Goal: Information Seeking & Learning: Learn about a topic

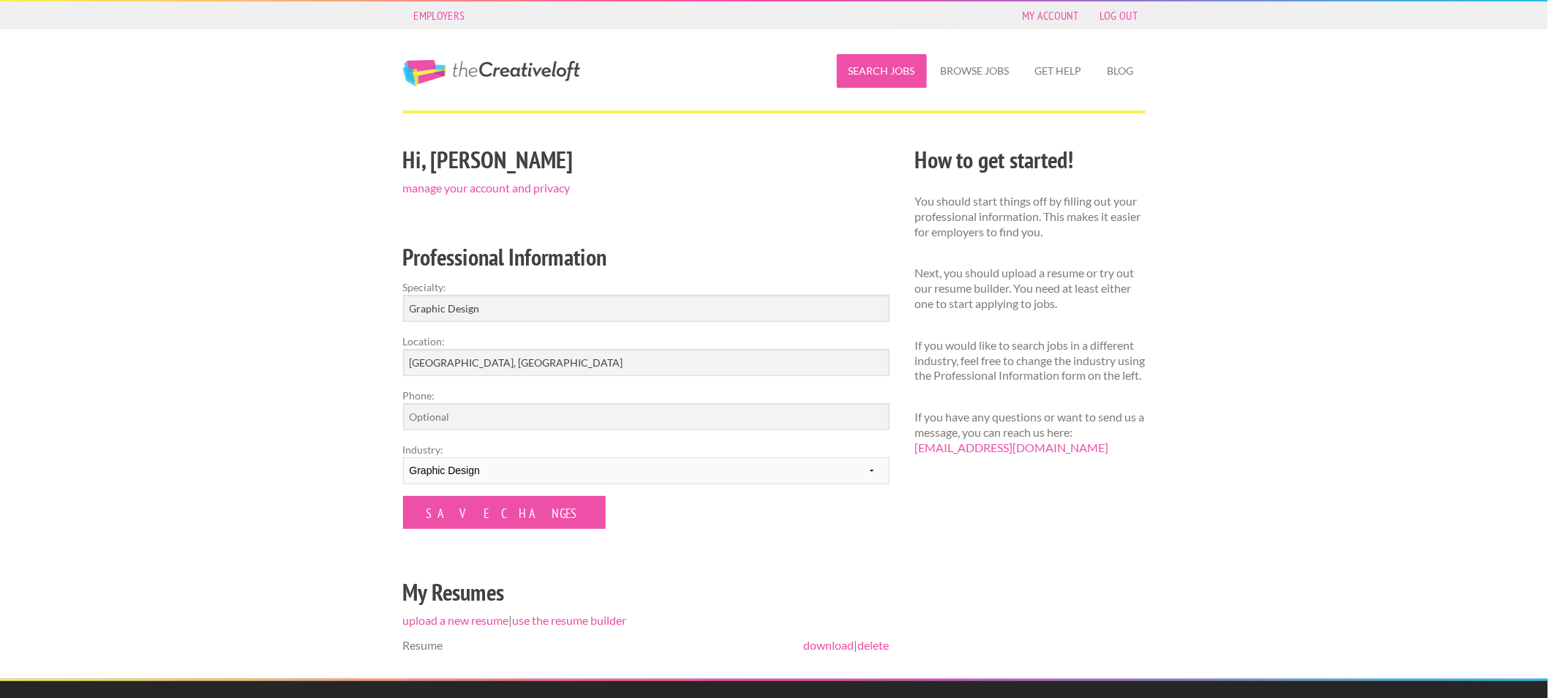
click at [883, 76] on link "Search Jobs" at bounding box center [882, 71] width 90 height 34
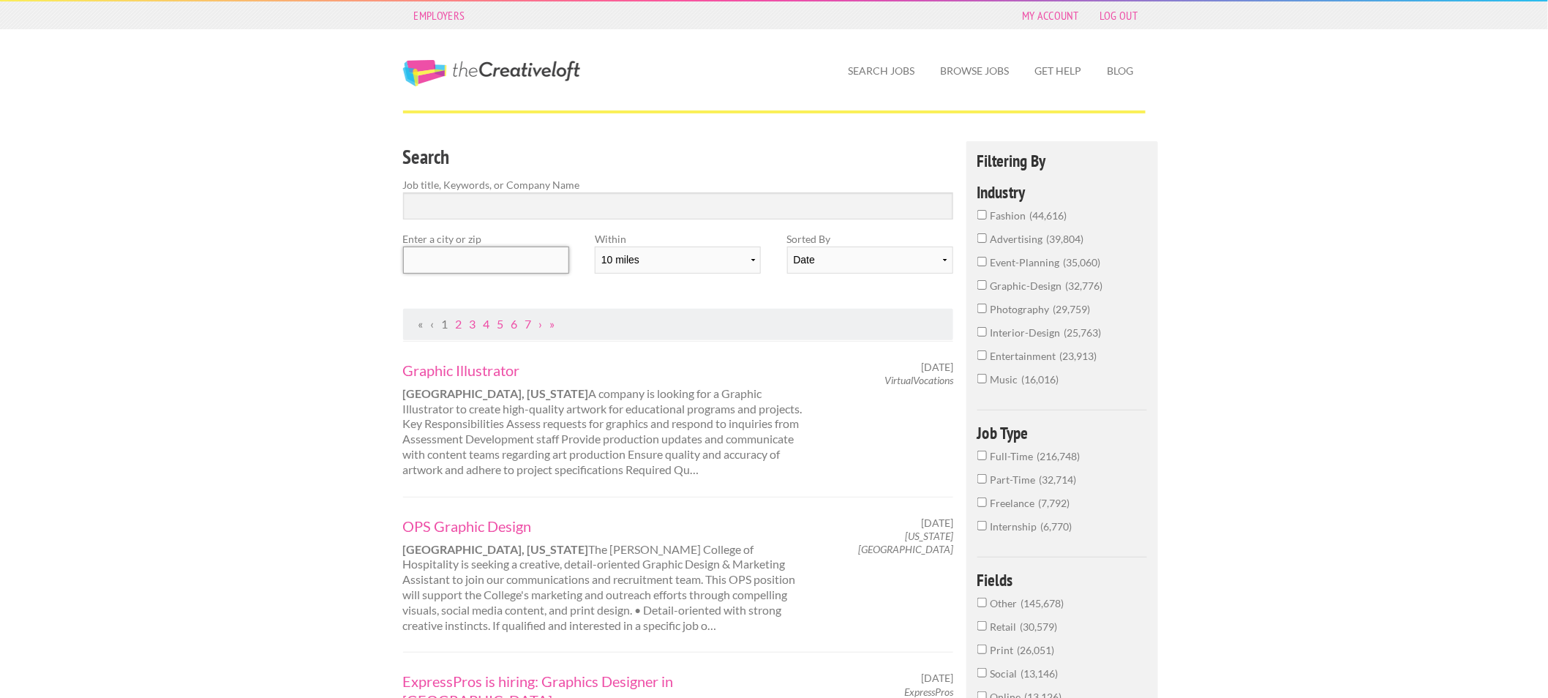
click at [459, 258] on input "text" at bounding box center [486, 260] width 166 height 27
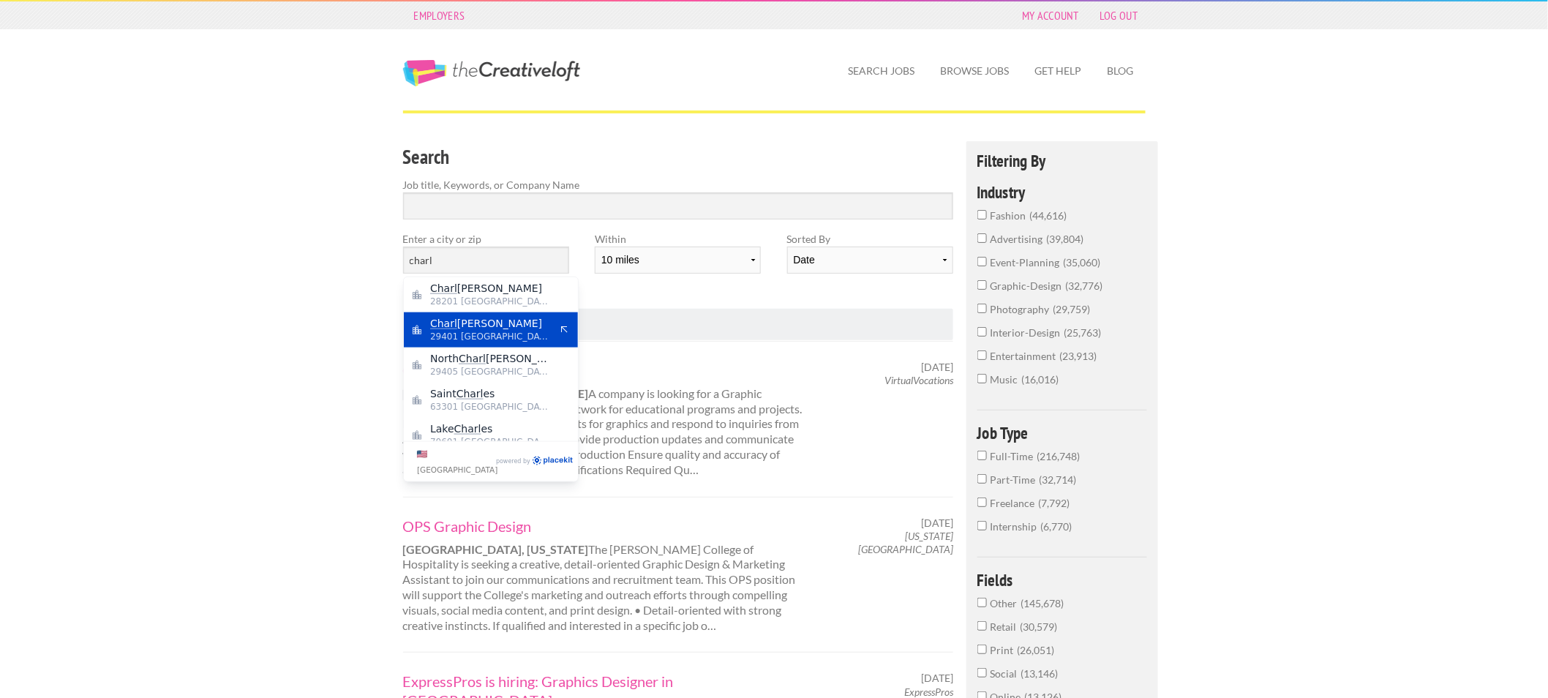
click at [516, 320] on span "Charl eston" at bounding box center [490, 323] width 120 height 13
type input "Charleston"
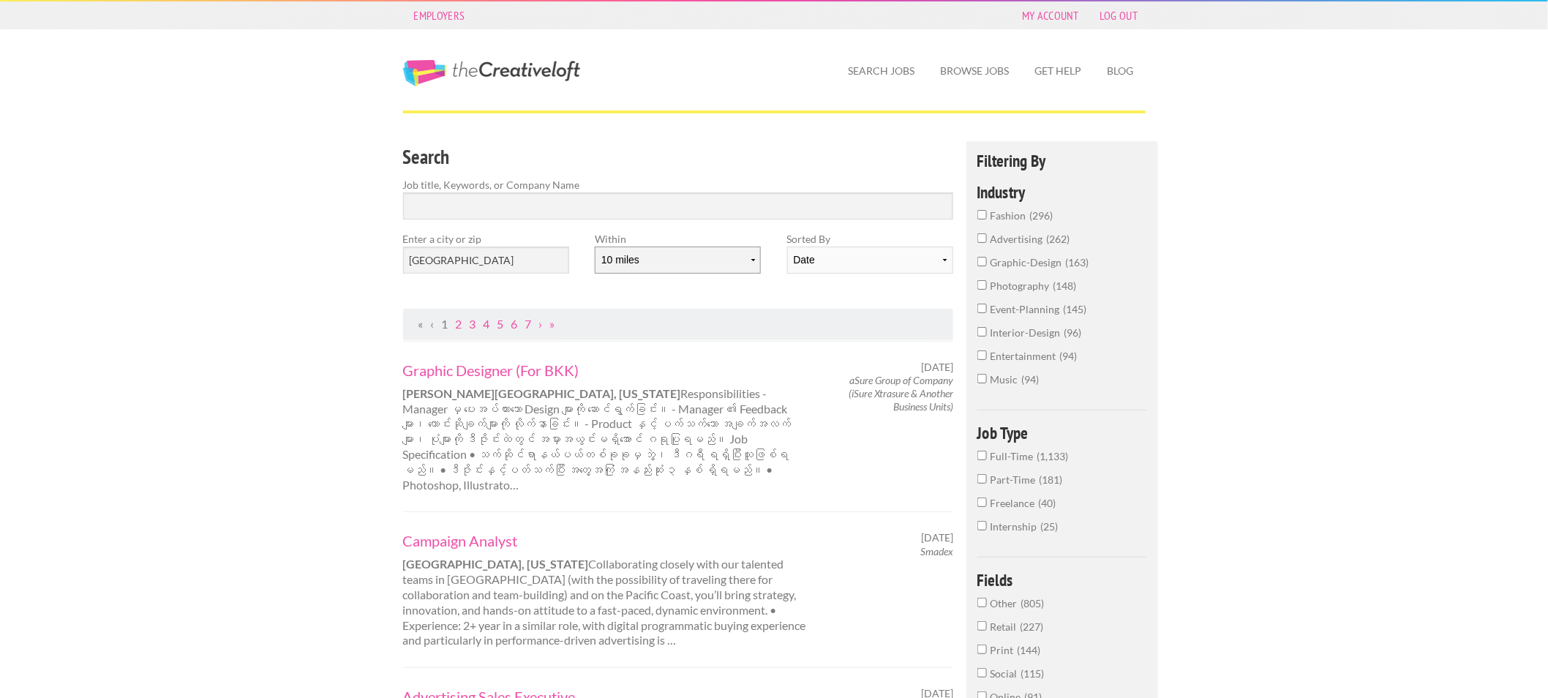
click at [669, 269] on select "10 miles 20 miles 50 miles 100 miles 200 miles 300 miles 400 miles 500 miles" at bounding box center [678, 260] width 166 height 27
select select "20"
click at [595, 247] on select "10 miles 20 miles 50 miles 100 miles 200 miles 300 miles 400 miles 500 miles" at bounding box center [678, 260] width 166 height 27
click at [509, 368] on link "Graphic Designer (For BKK)" at bounding box center [606, 370] width 407 height 19
click at [1114, 4] on div "Employers My Account Log Out" at bounding box center [774, 15] width 768 height 28
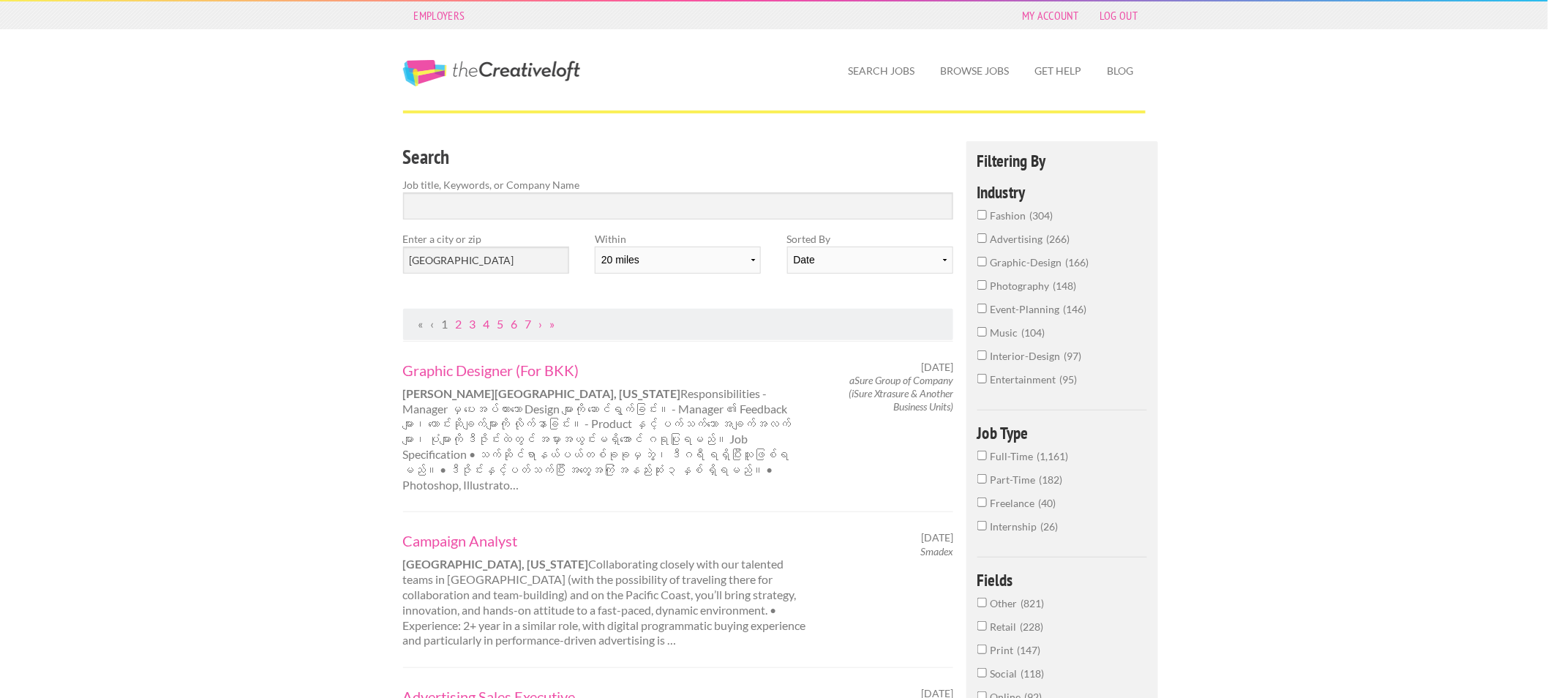
click at [1028, 280] on span "photography" at bounding box center [1022, 285] width 63 height 12
click at [987, 280] on input "photography 148" at bounding box center [982, 285] width 10 height 10
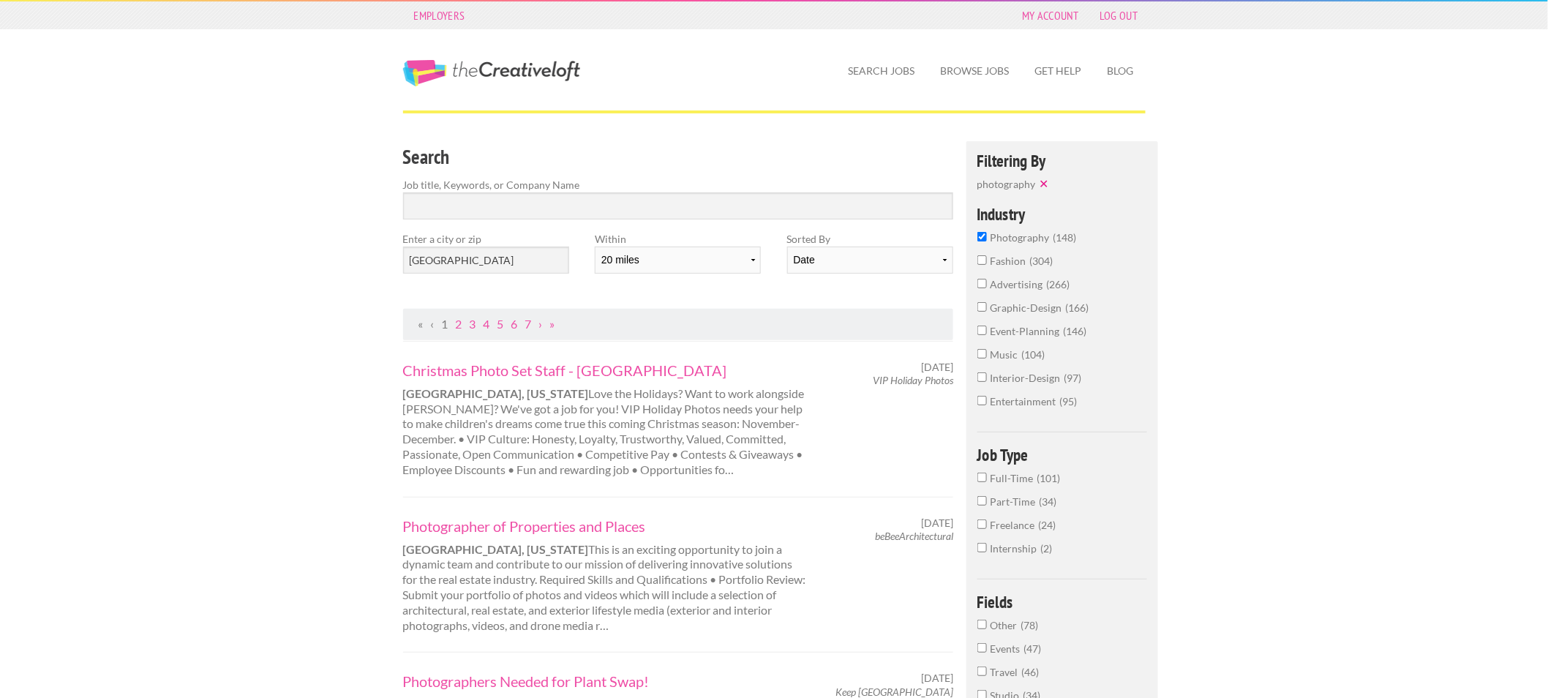
click at [986, 236] on label "photography 148" at bounding box center [1062, 241] width 170 height 23
click at [986, 236] on input "photography 148" at bounding box center [982, 237] width 10 height 10
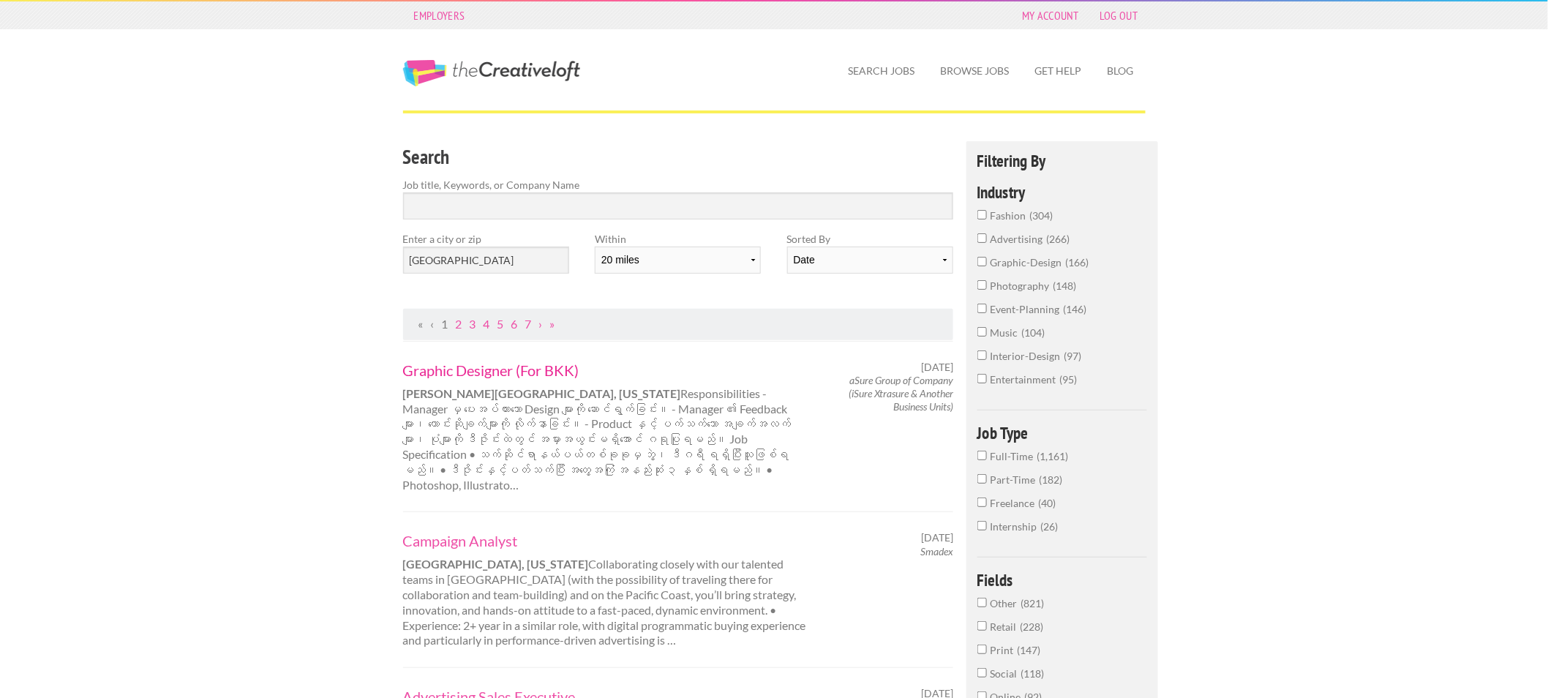
click at [470, 372] on link "Graphic Designer (For BKK)" at bounding box center [606, 370] width 407 height 19
click at [440, 375] on link "Graphic Designer (For BKK)" at bounding box center [606, 370] width 407 height 19
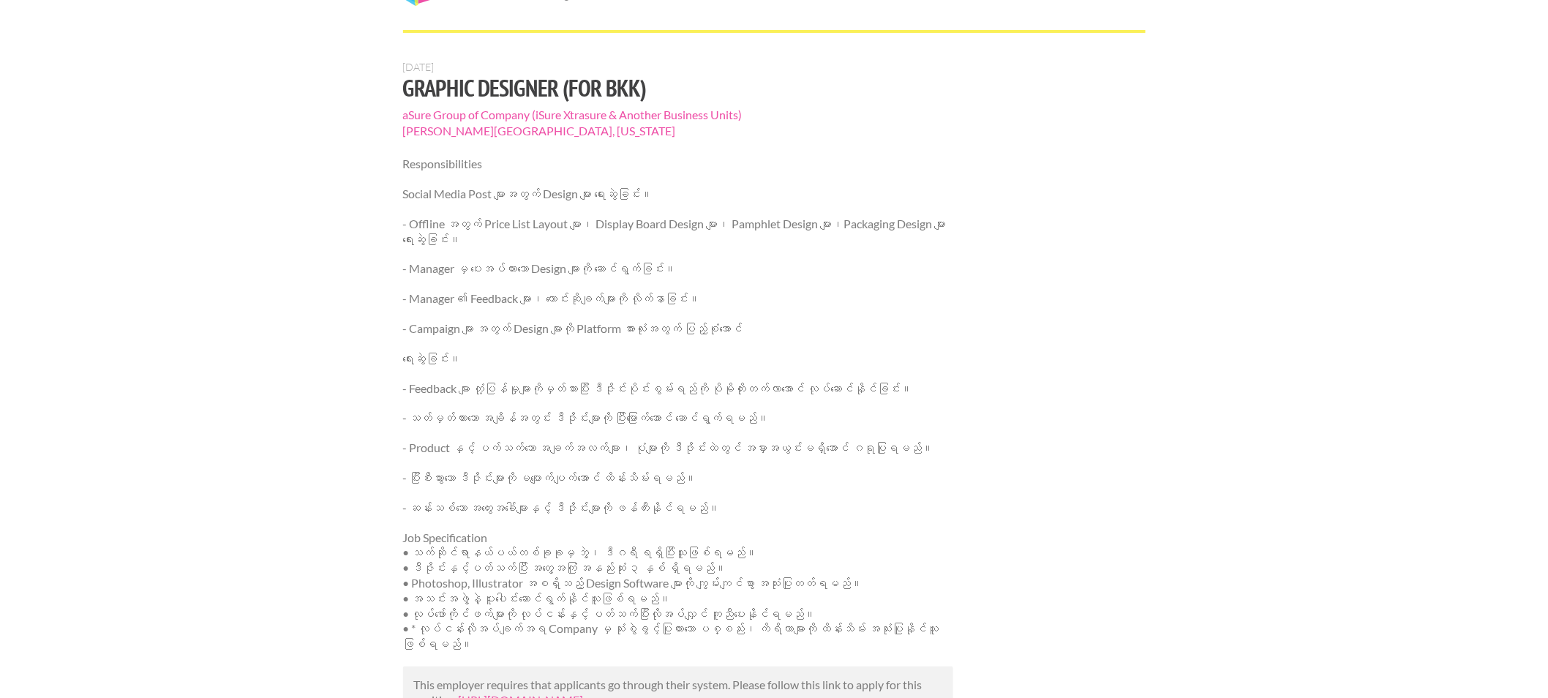
scroll to position [162, 0]
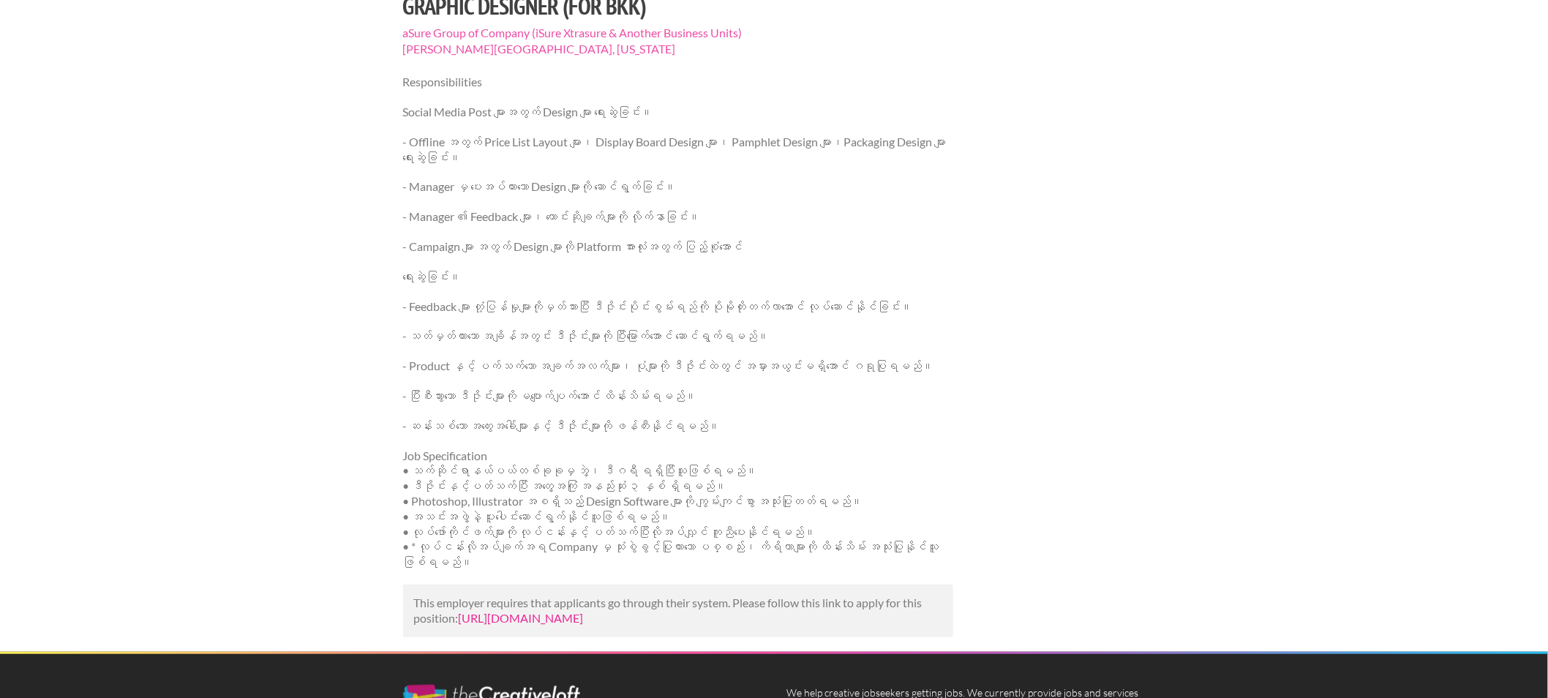
click at [536, 625] on link "[URL][DOMAIN_NAME]" at bounding box center [521, 618] width 125 height 14
